Goal: Navigation & Orientation: Find specific page/section

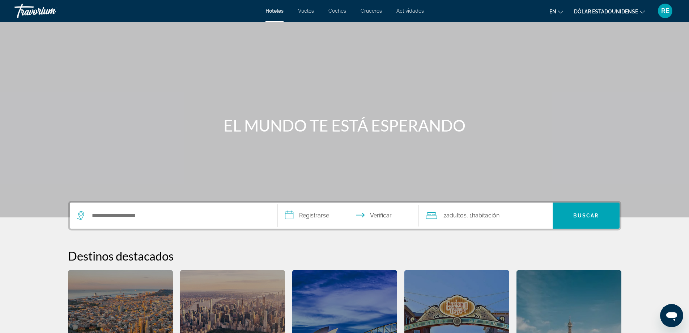
click at [664, 12] on font "RE" at bounding box center [666, 11] width 8 height 8
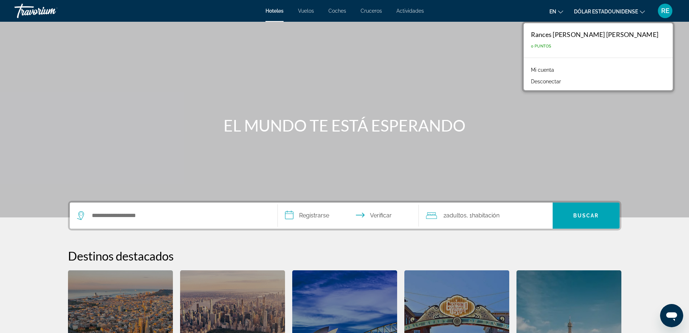
click at [554, 71] on font "Mi cuenta" at bounding box center [542, 70] width 23 height 6
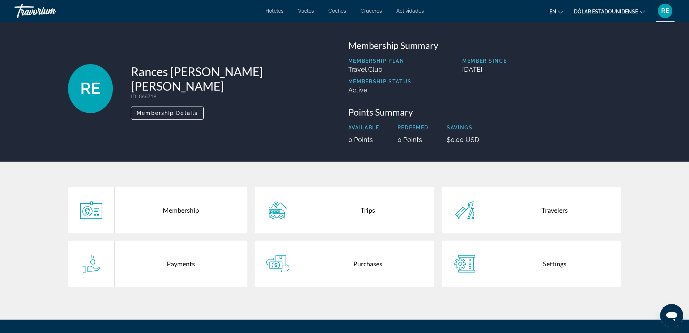
click at [369, 11] on font "Cruceros" at bounding box center [371, 11] width 21 height 6
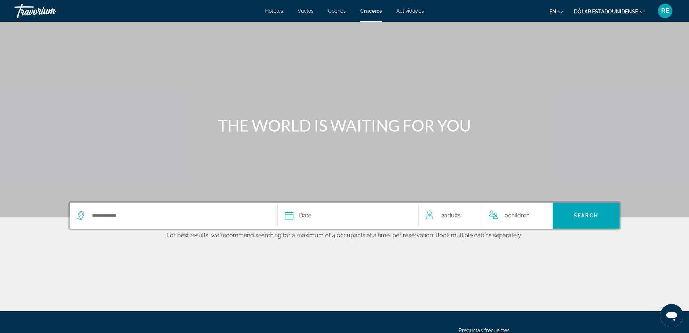
click at [271, 10] on font "Hoteles" at bounding box center [274, 11] width 18 height 6
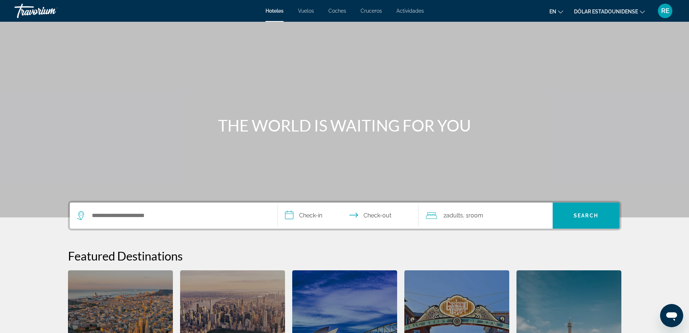
click at [664, 13] on font "RE" at bounding box center [666, 11] width 8 height 8
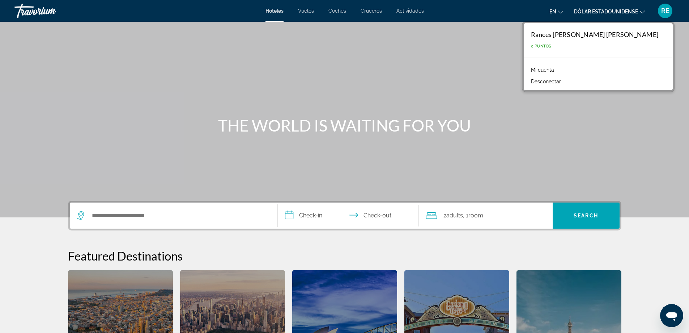
click at [535, 42] on div "Contenido principal" at bounding box center [344, 108] width 689 height 217
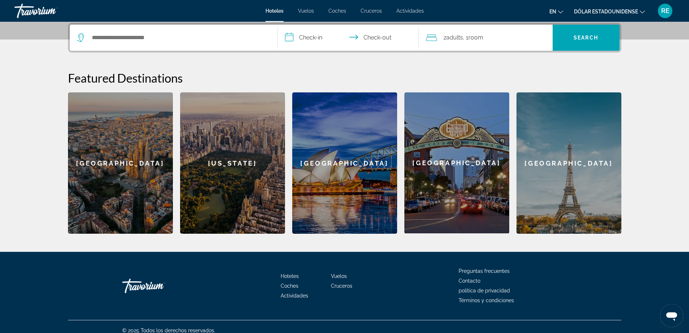
scroll to position [181, 0]
